Goal: Task Accomplishment & Management: Manage account settings

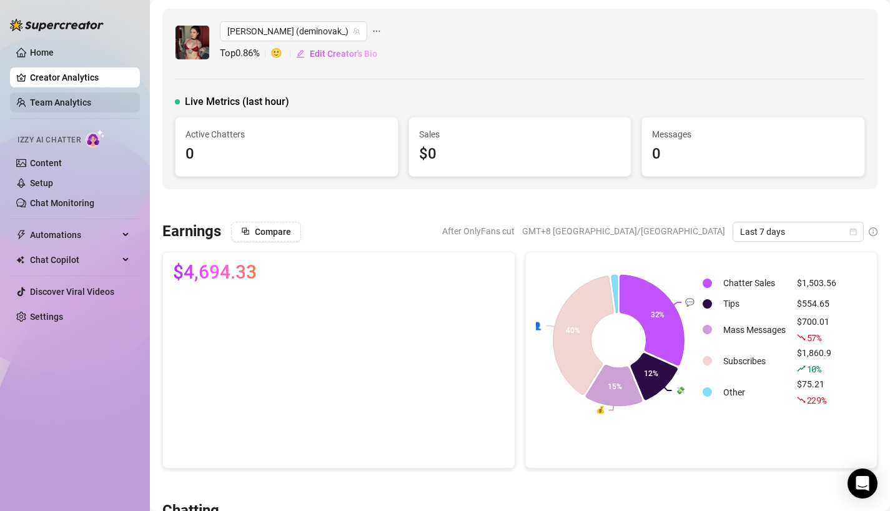
click at [91, 107] on link "Team Analytics" at bounding box center [60, 102] width 61 height 10
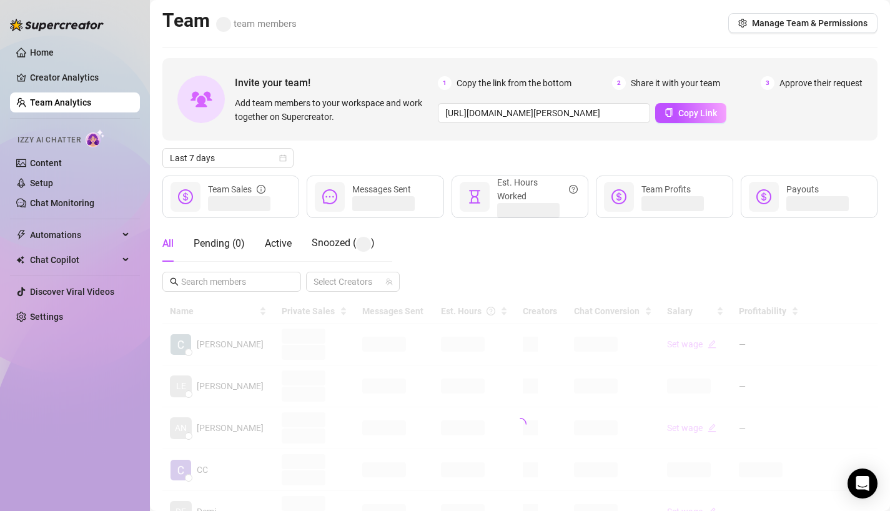
click at [91, 107] on link "Team Analytics" at bounding box center [60, 102] width 61 height 10
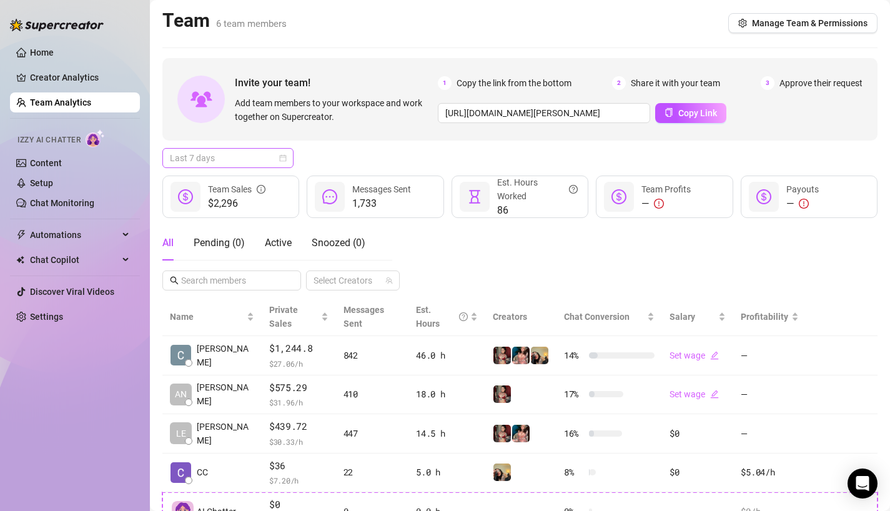
click at [229, 155] on span "Last 7 days" at bounding box center [228, 158] width 116 height 19
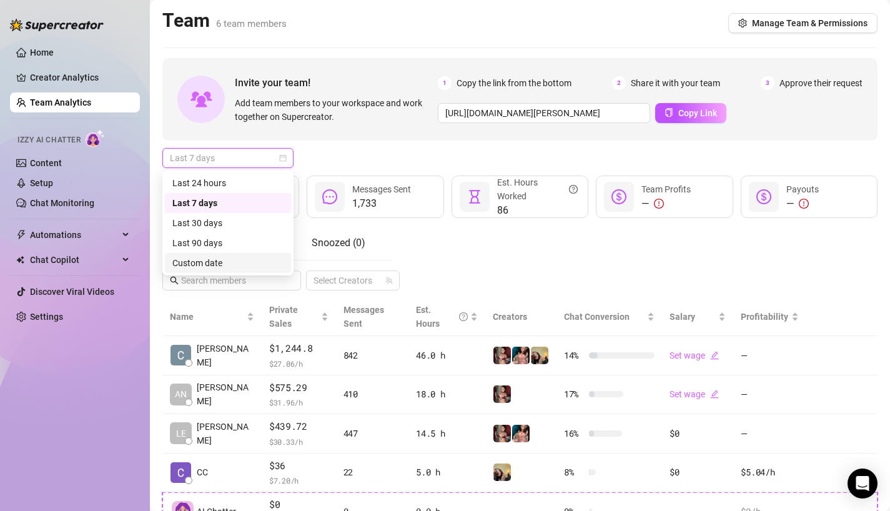
click at [218, 260] on div "Custom date" at bounding box center [227, 263] width 111 height 14
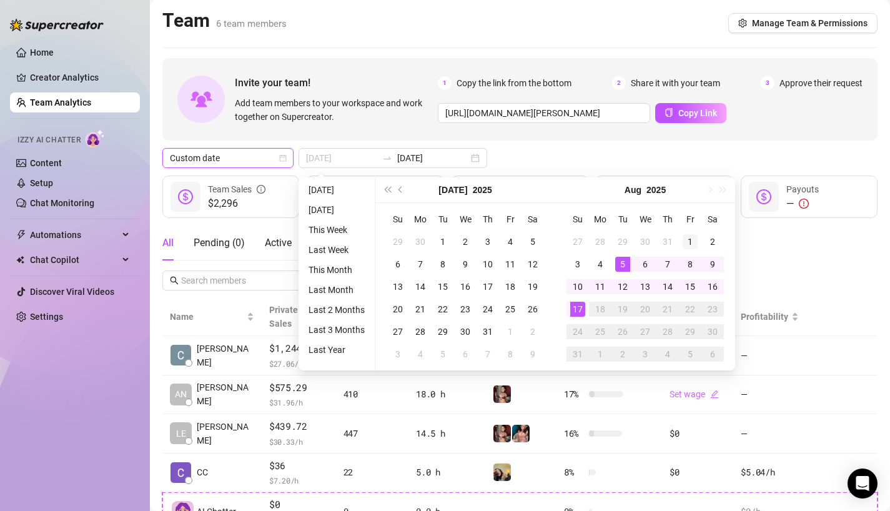
type input "[DATE]"
click at [691, 236] on div "1" at bounding box center [690, 241] width 15 height 15
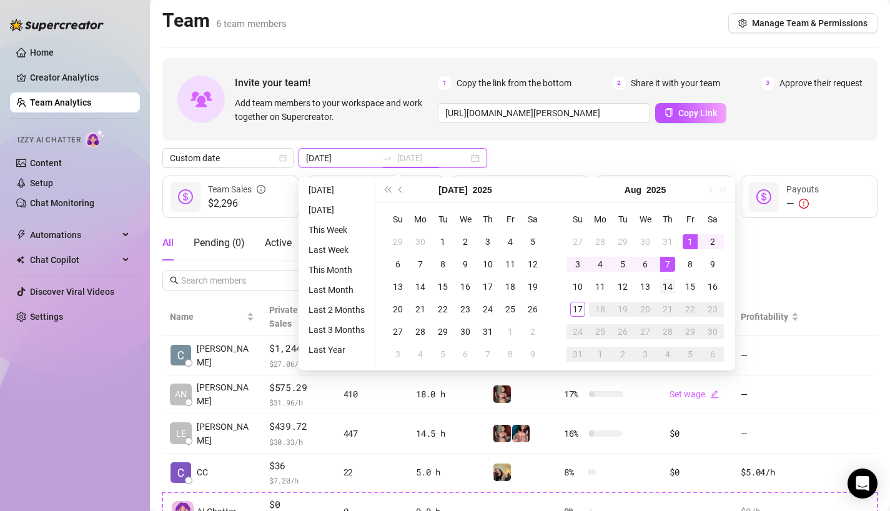
type input "[DATE]"
click at [668, 288] on div "14" at bounding box center [667, 286] width 15 height 15
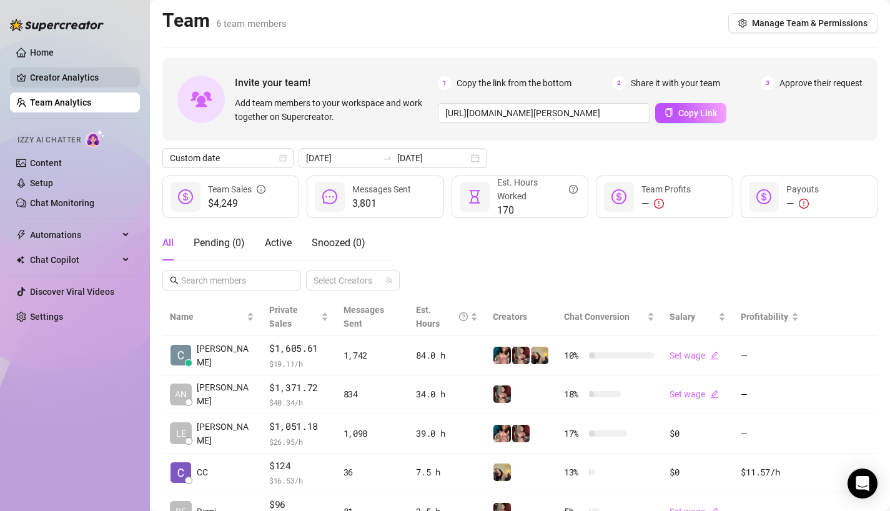
click at [87, 78] on link "Creator Analytics" at bounding box center [80, 77] width 100 height 20
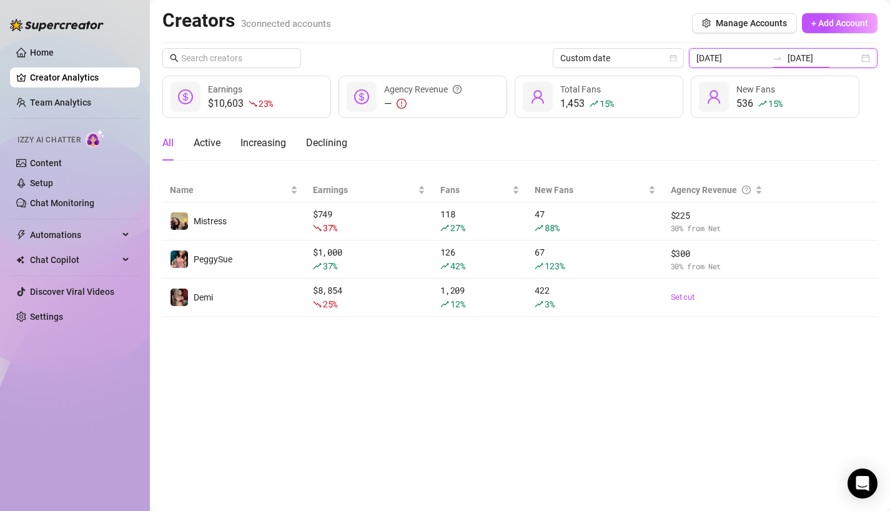
click at [816, 58] on input "[DATE]" at bounding box center [822, 58] width 71 height 14
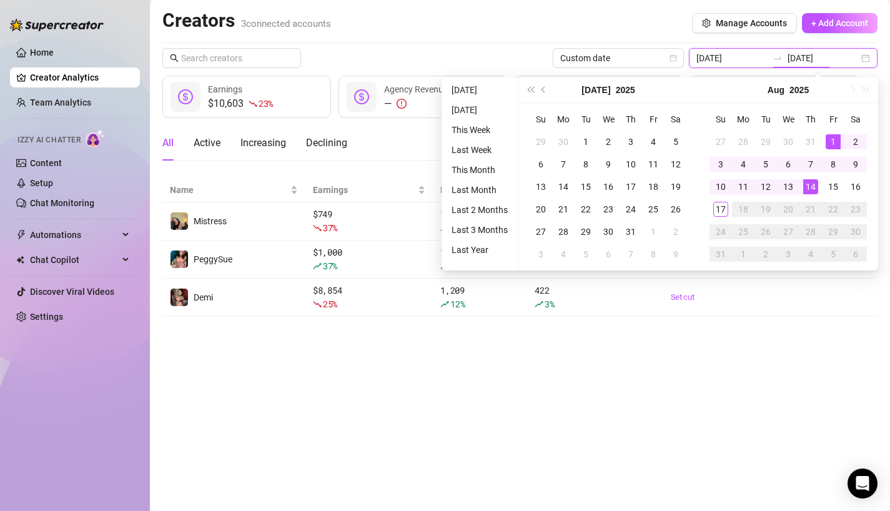
type input "[DATE]"
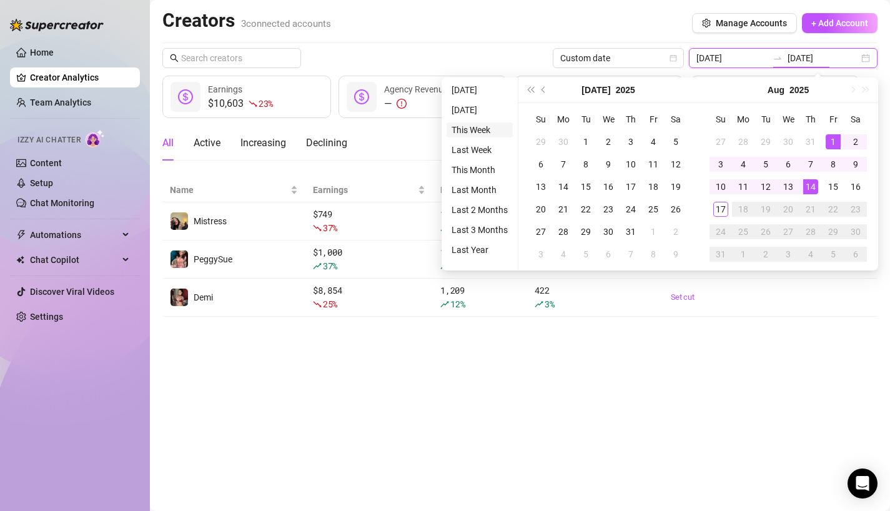
type input "[DATE]"
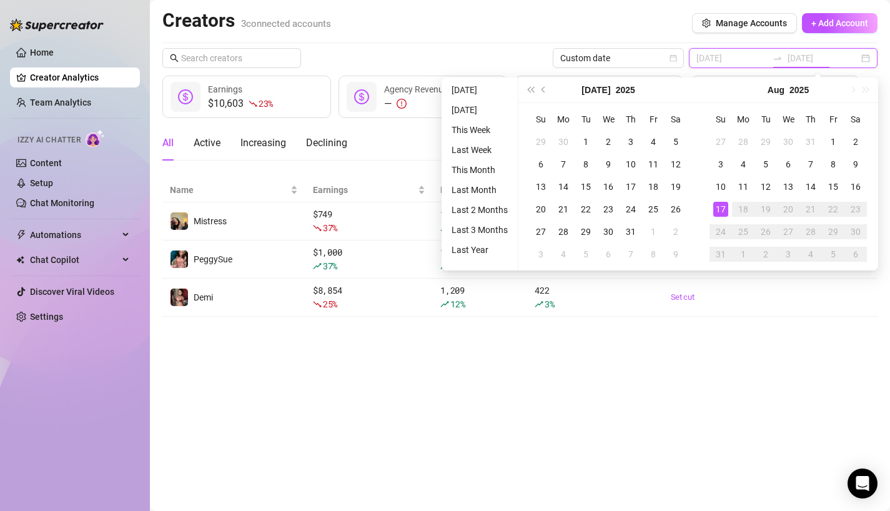
type input "[DATE]"
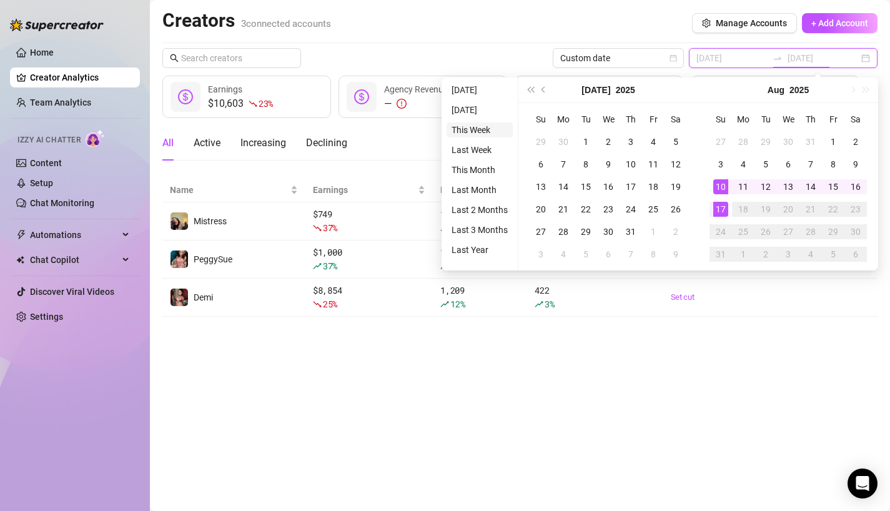
type input "[DATE]"
click at [479, 129] on li "This Week" at bounding box center [480, 129] width 66 height 15
